Goal: Check status

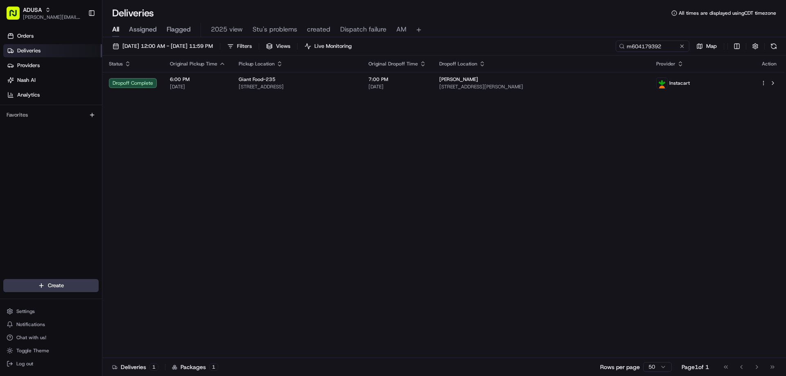
click at [123, 27] on div "All Assigned Flagged 2025 view Stu's problems created Dispatch failure AM" at bounding box center [443, 30] width 683 height 14
click at [679, 47] on button at bounding box center [682, 46] width 8 height 8
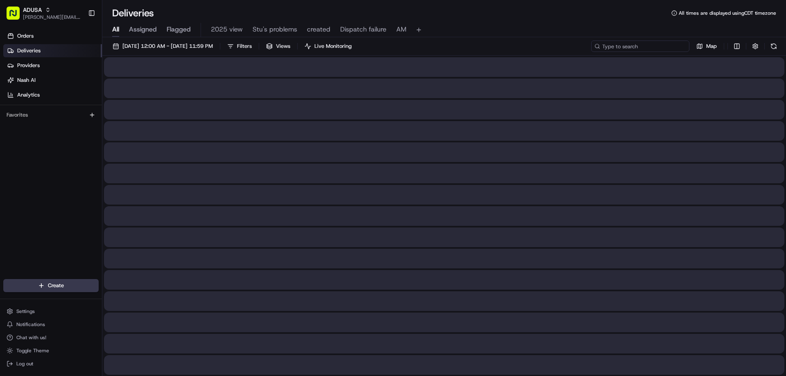
paste input "m700752768"
type input "m700752768"
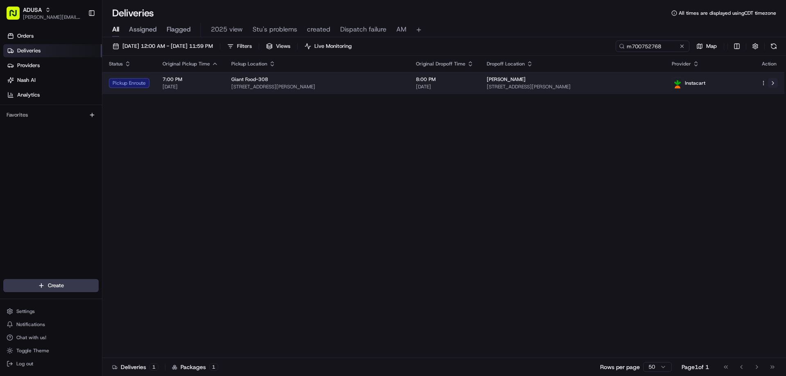
click at [776, 81] on button at bounding box center [773, 83] width 10 height 10
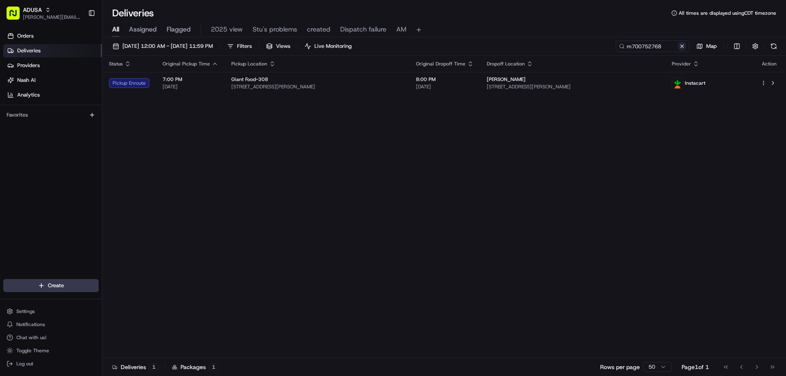
click at [684, 43] on button at bounding box center [682, 46] width 8 height 8
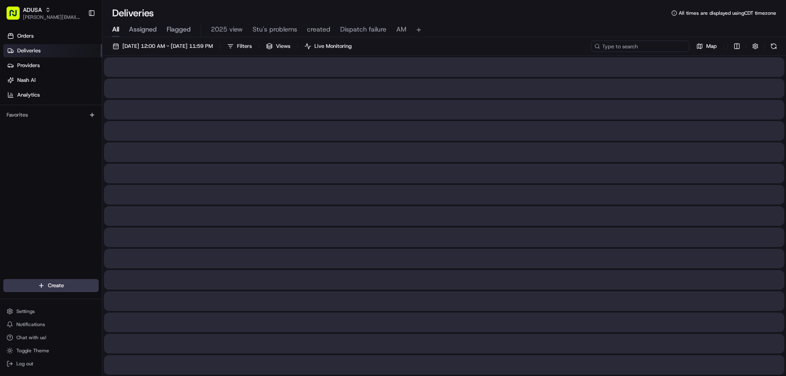
paste input "m706782817"
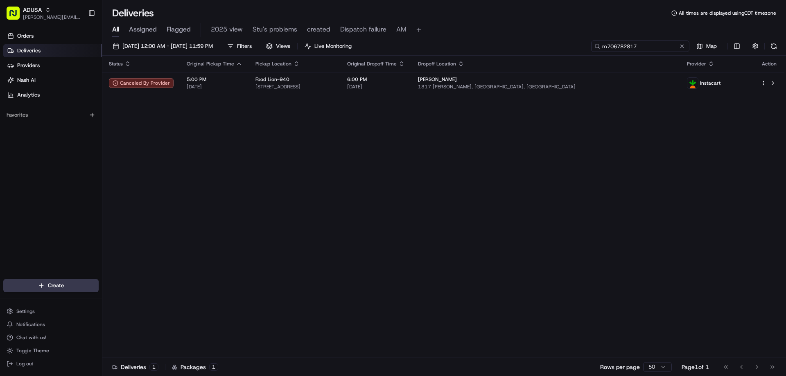
type input "m706782817"
click at [683, 49] on button at bounding box center [682, 46] width 8 height 8
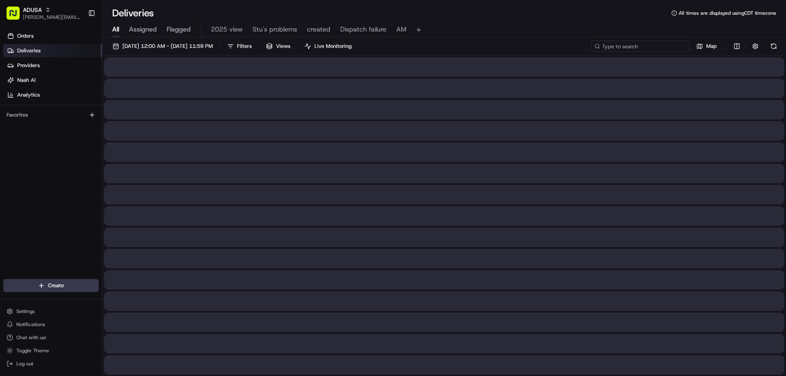
paste input "m709348105"
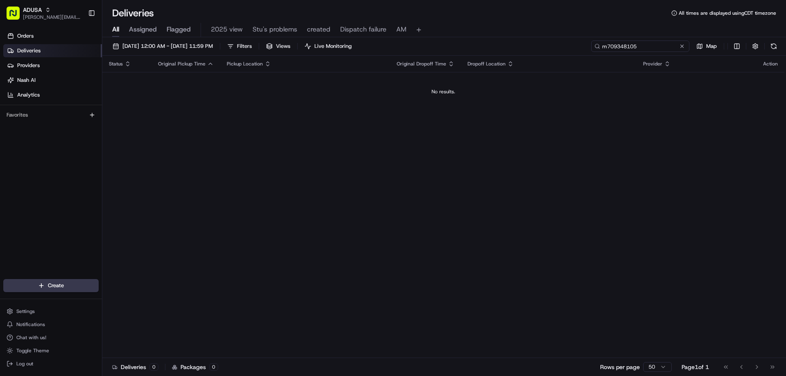
click at [609, 49] on input "m709348105" at bounding box center [640, 46] width 98 height 11
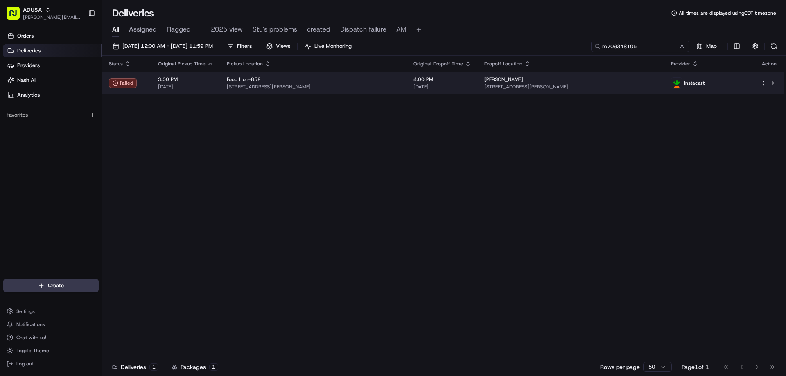
type input "m709348105"
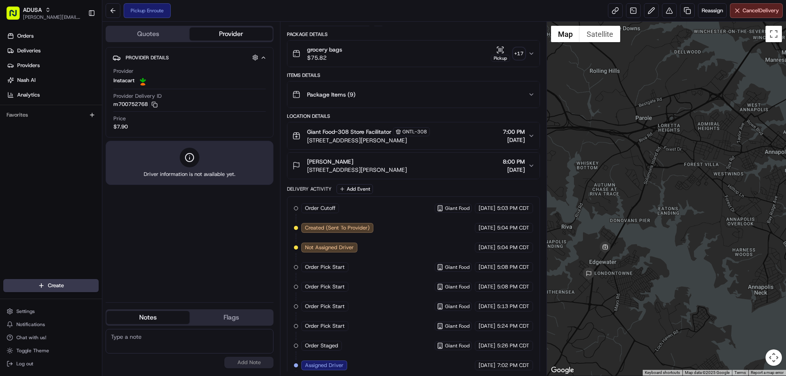
scroll to position [81, 0]
